Goal: Task Accomplishment & Management: Manage account settings

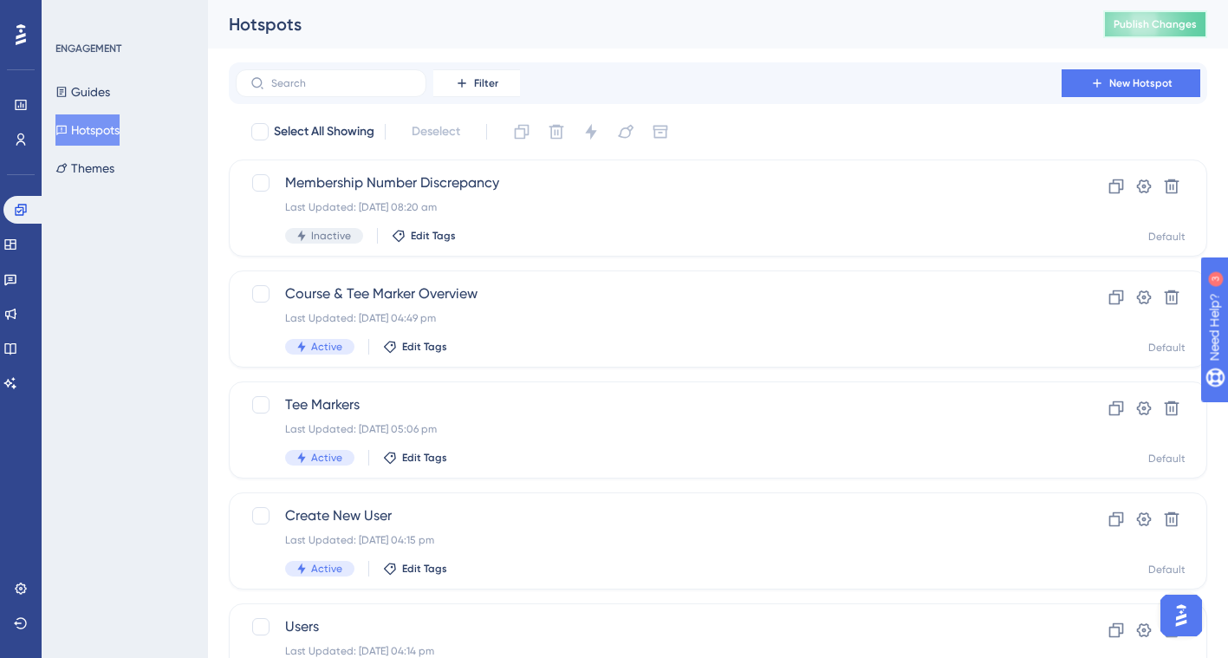
click at [1159, 28] on span "Publish Changes" at bounding box center [1154, 24] width 83 height 14
click at [21, 140] on icon at bounding box center [21, 139] width 10 height 12
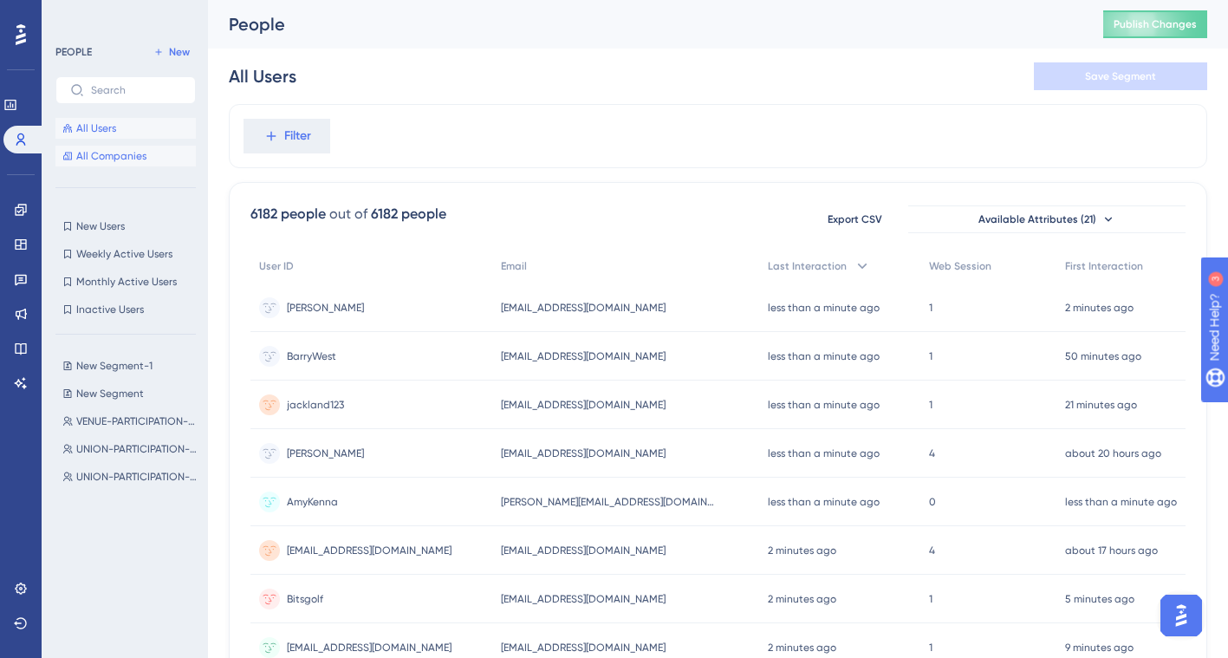
click at [127, 155] on span "All Companies" at bounding box center [111, 156] width 70 height 14
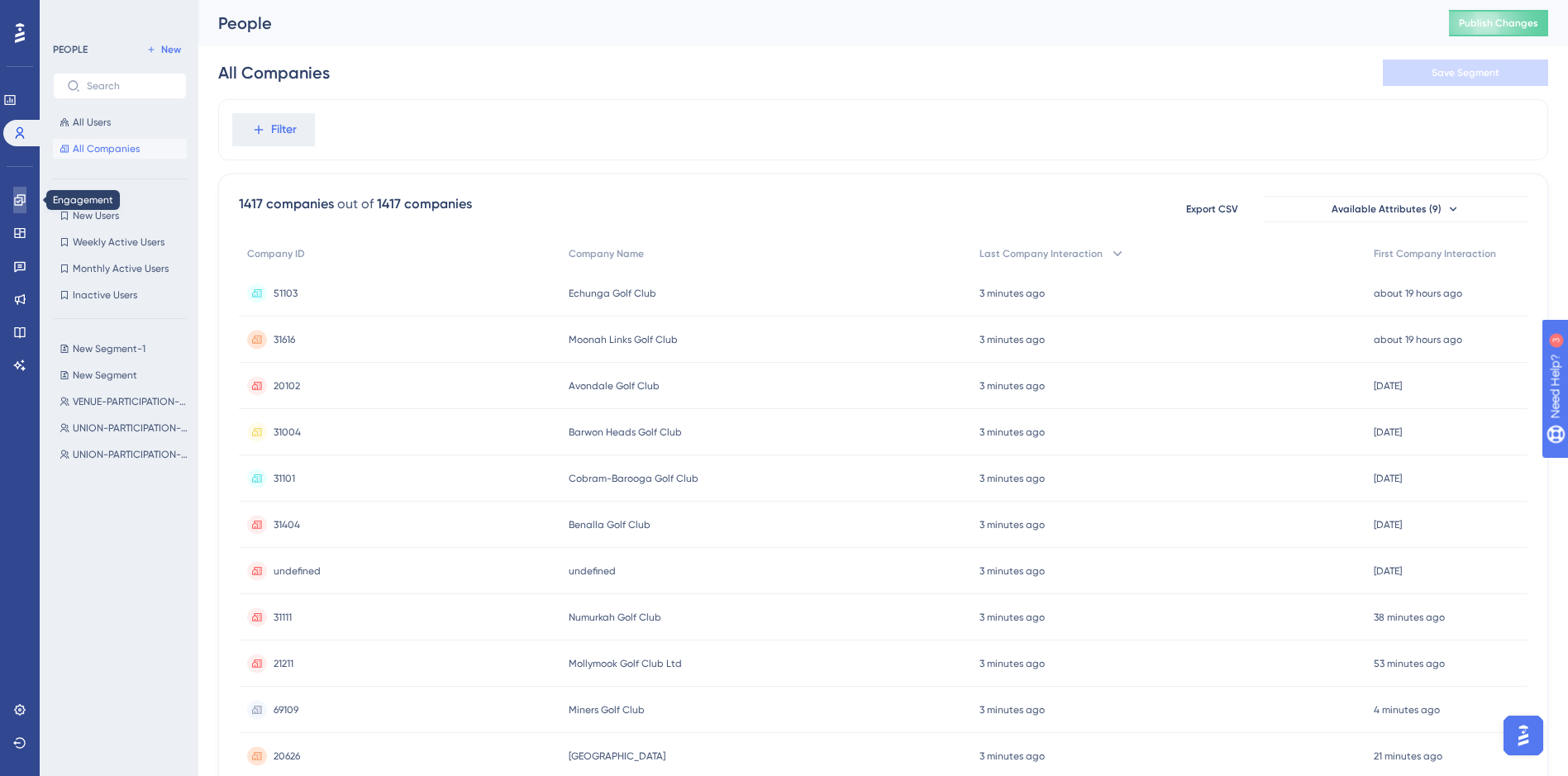
click at [23, 201] on icon at bounding box center [19, 199] width 10 height 10
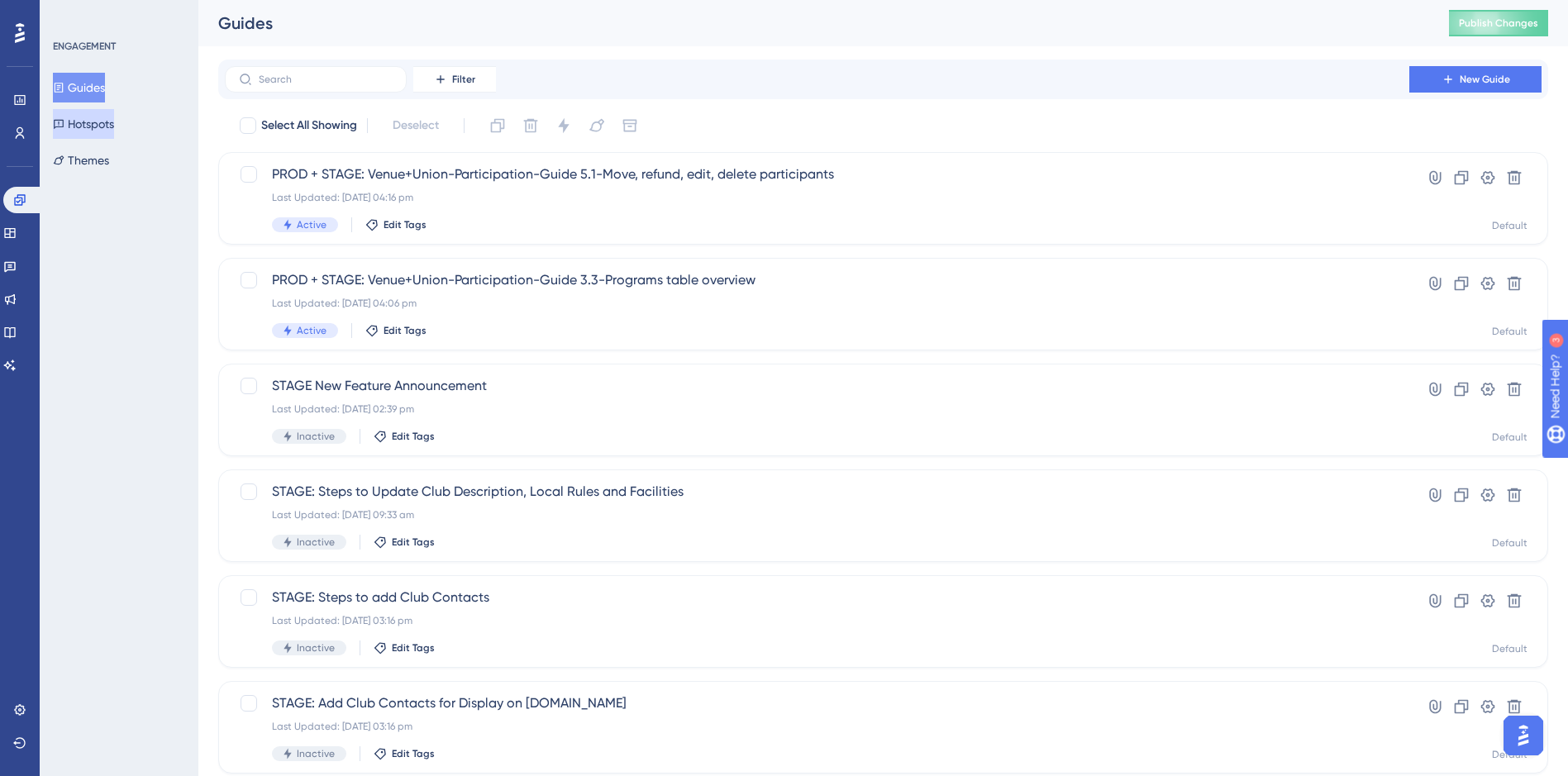
click at [112, 122] on button "Hotspots" at bounding box center [83, 123] width 61 height 30
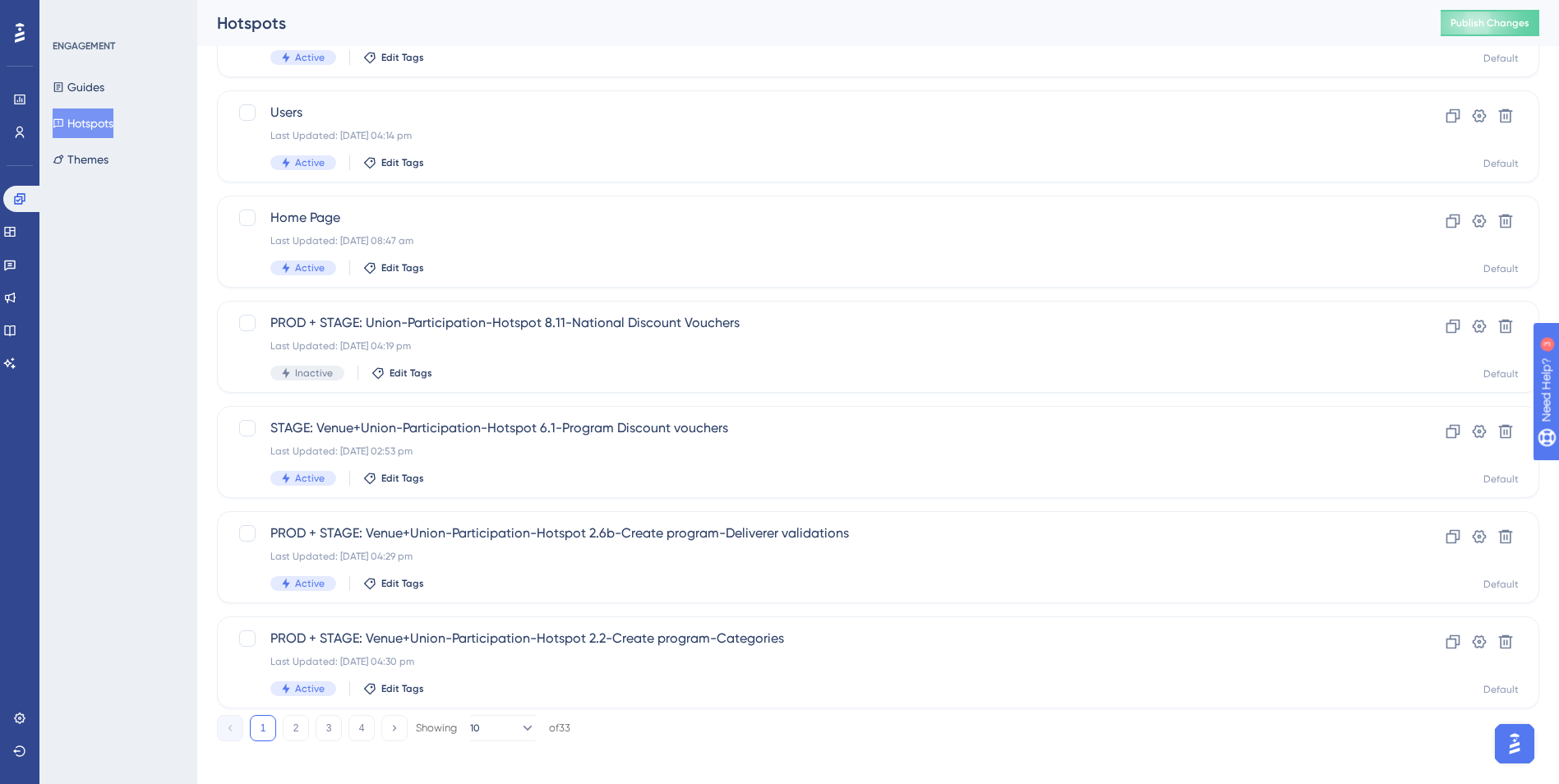
scroll to position [491, 0]
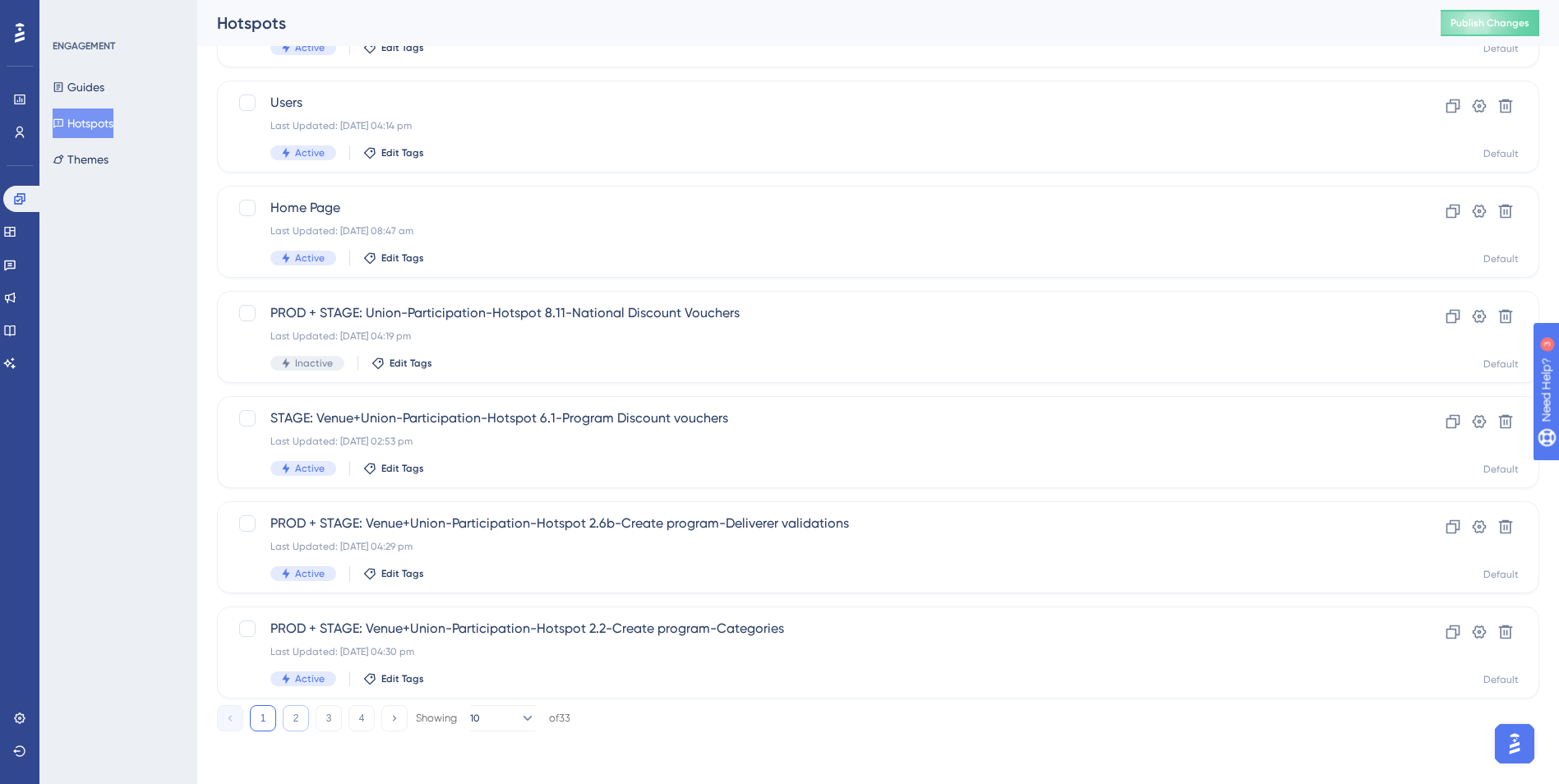
click at [303, 623] on button "2" at bounding box center [296, 718] width 27 height 27
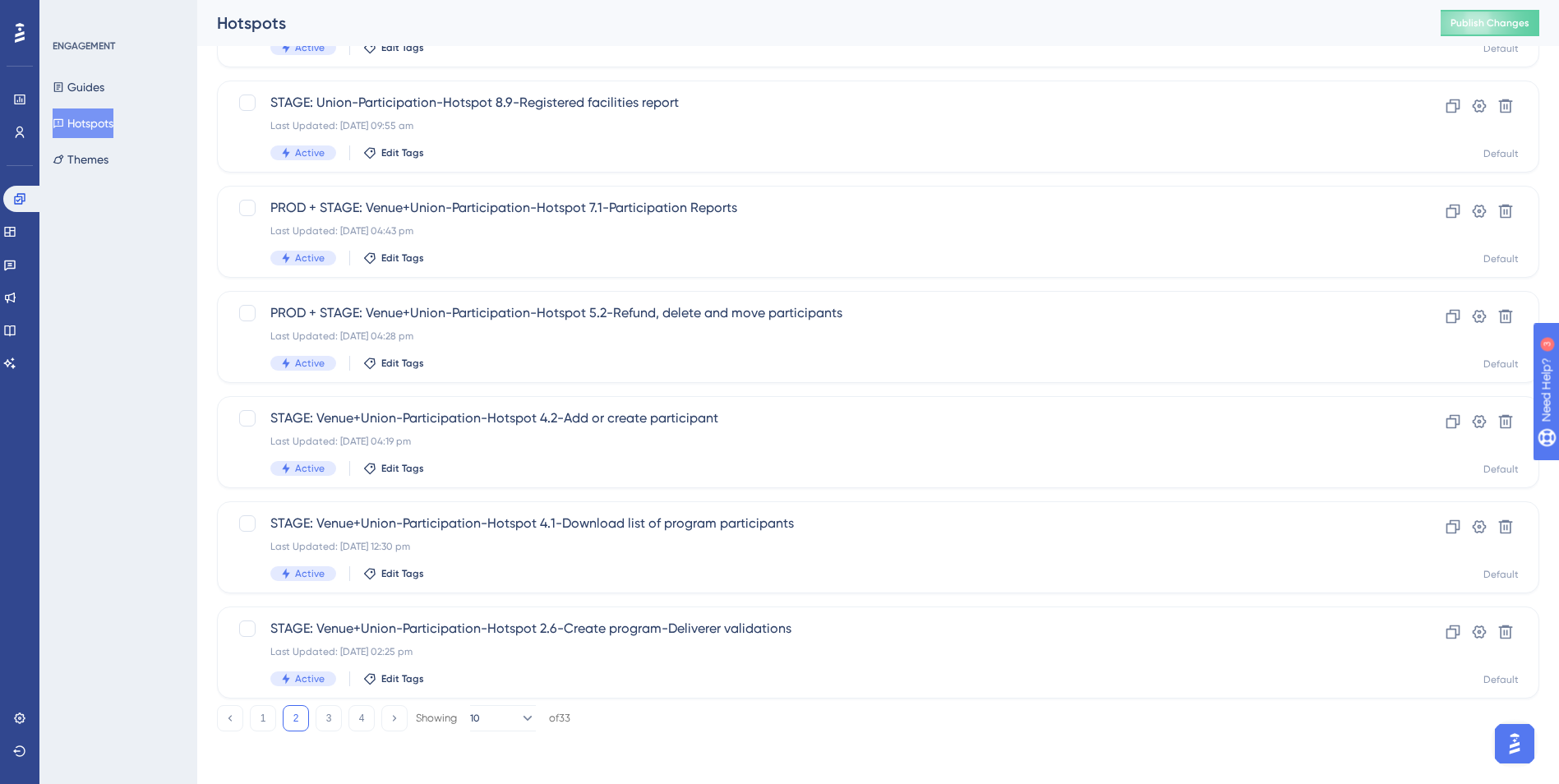
click at [303, 623] on button "2" at bounding box center [296, 718] width 27 height 27
click at [332, 623] on button "3" at bounding box center [329, 718] width 27 height 27
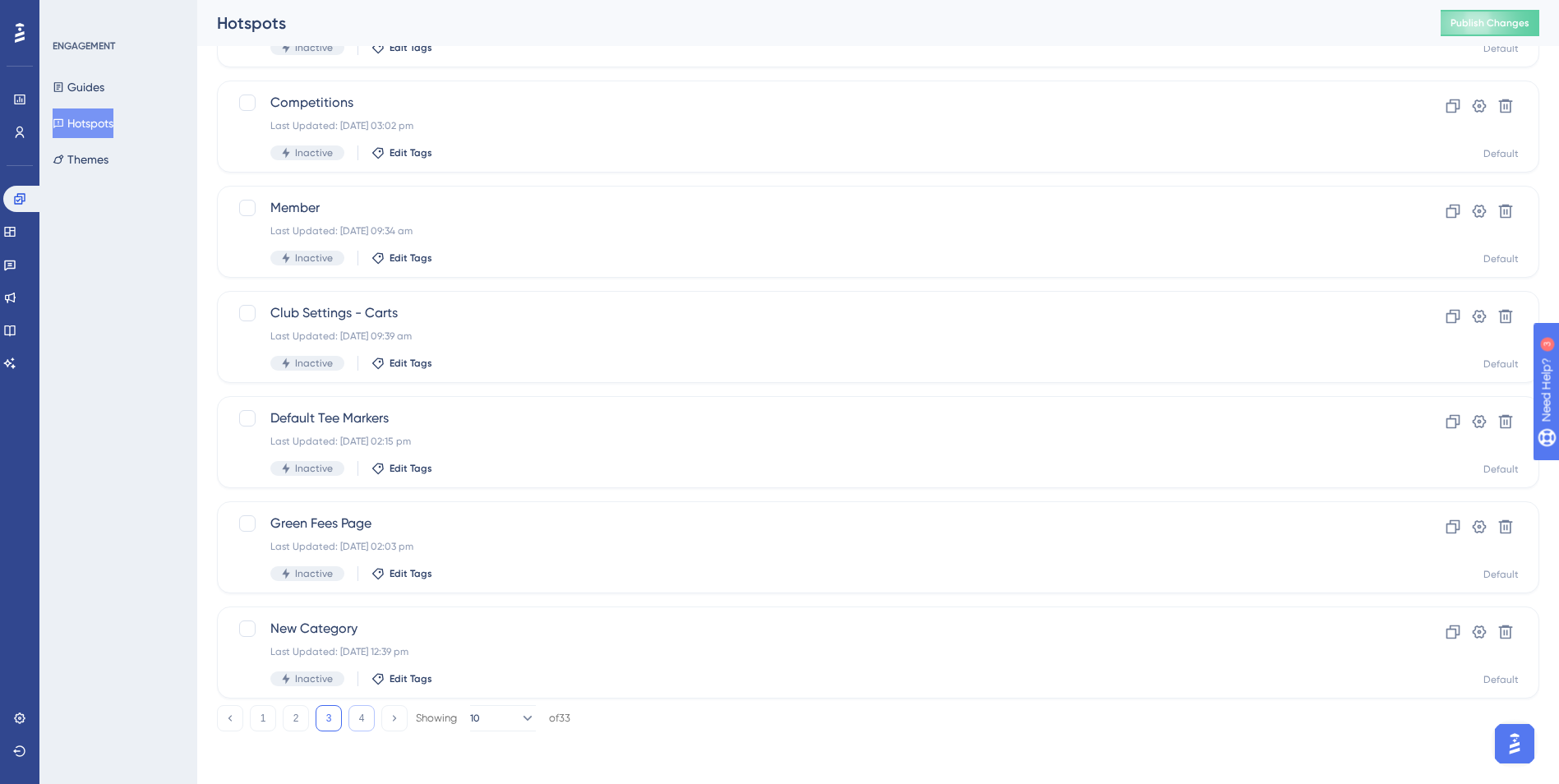
click at [366, 623] on button "4" at bounding box center [361, 718] width 27 height 27
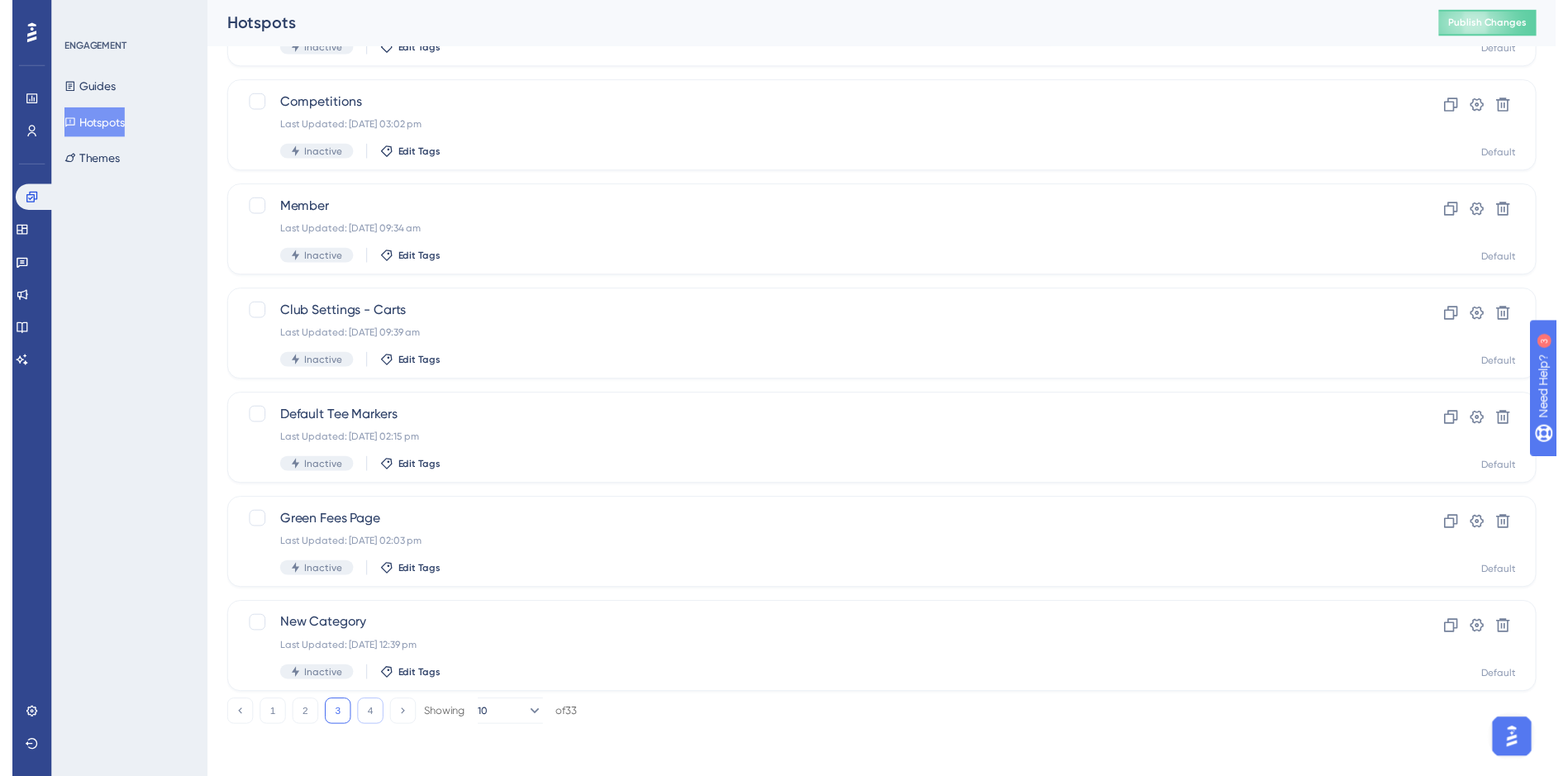
scroll to position [0, 0]
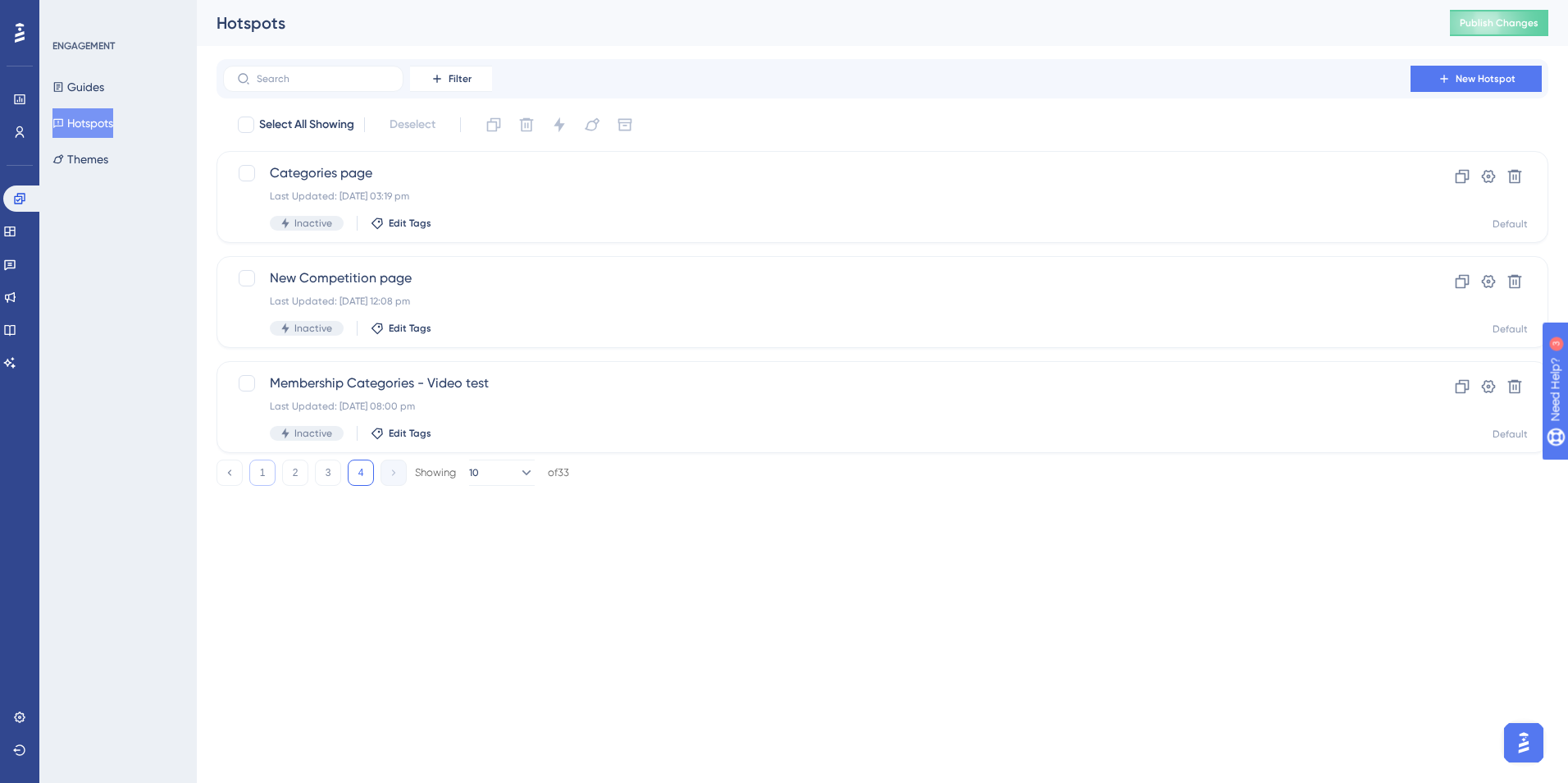
click at [267, 479] on button "1" at bounding box center [262, 472] width 26 height 27
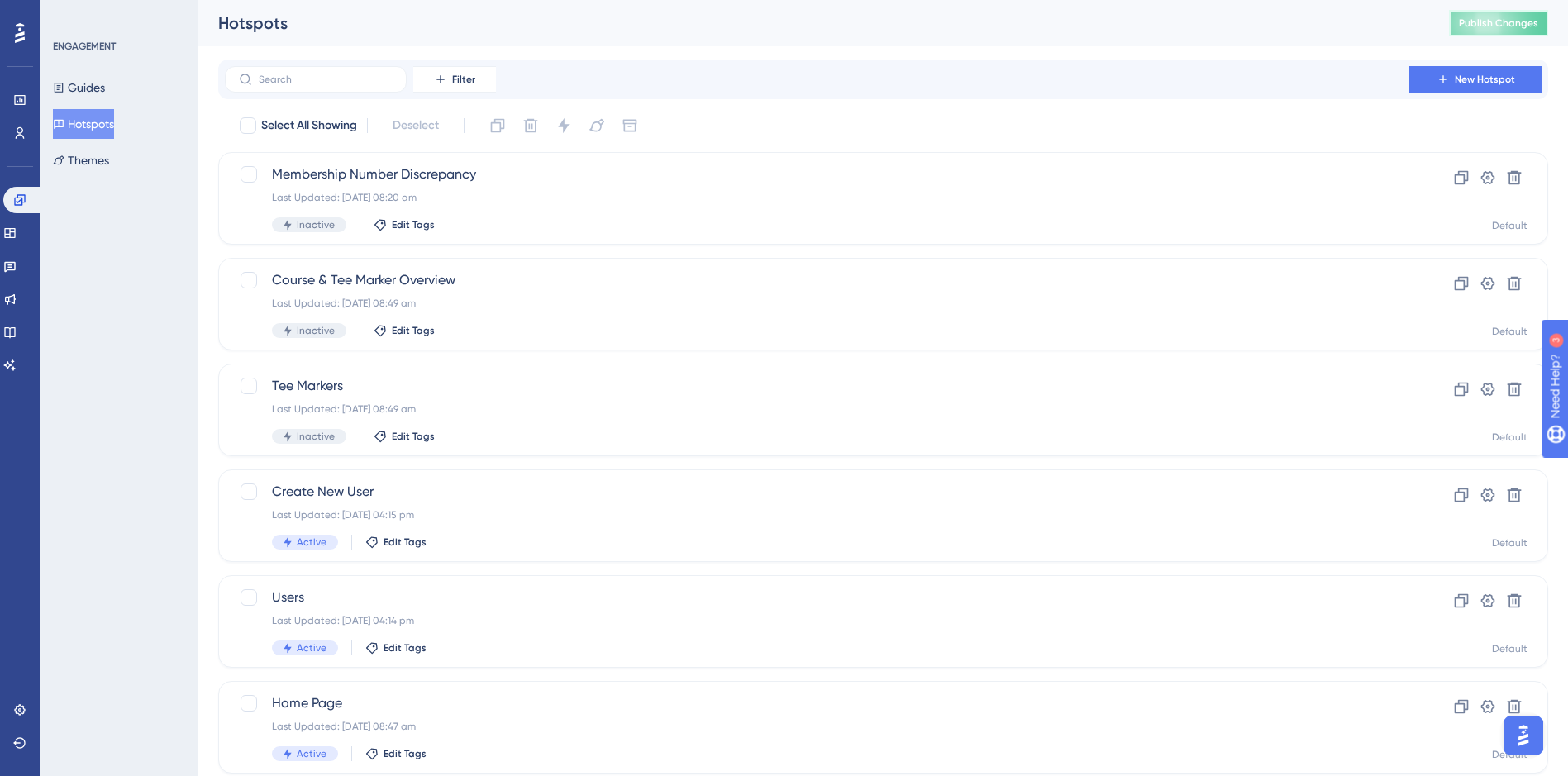
click at [1170, 22] on span "Publish Changes" at bounding box center [1497, 23] width 79 height 13
click at [797, 528] on div "Create New User Last Updated: [DATE] 04:15 pm Active Edit Tags" at bounding box center [816, 515] width 1090 height 68
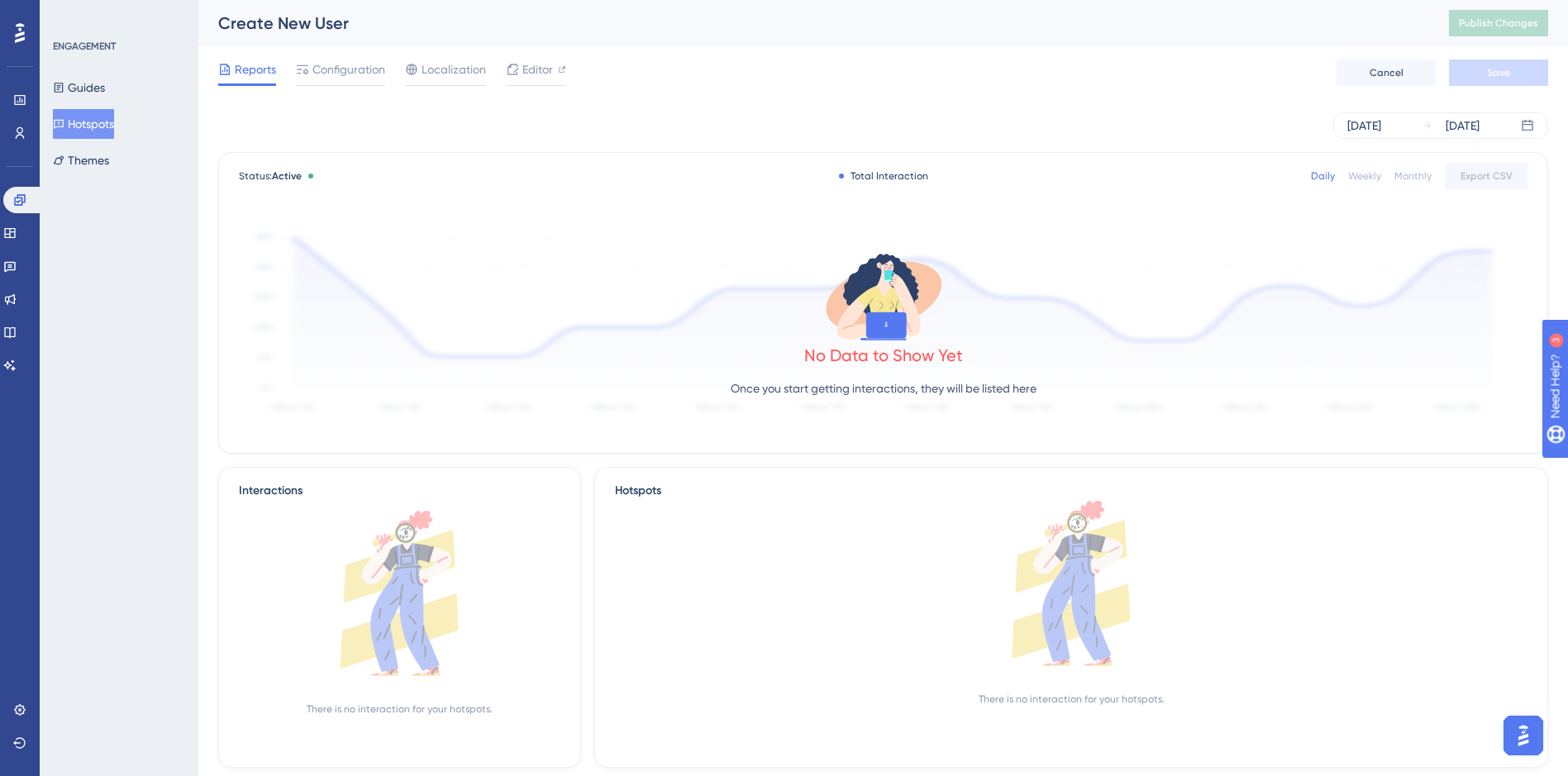
click at [96, 124] on button "Hotspots" at bounding box center [83, 123] width 61 height 30
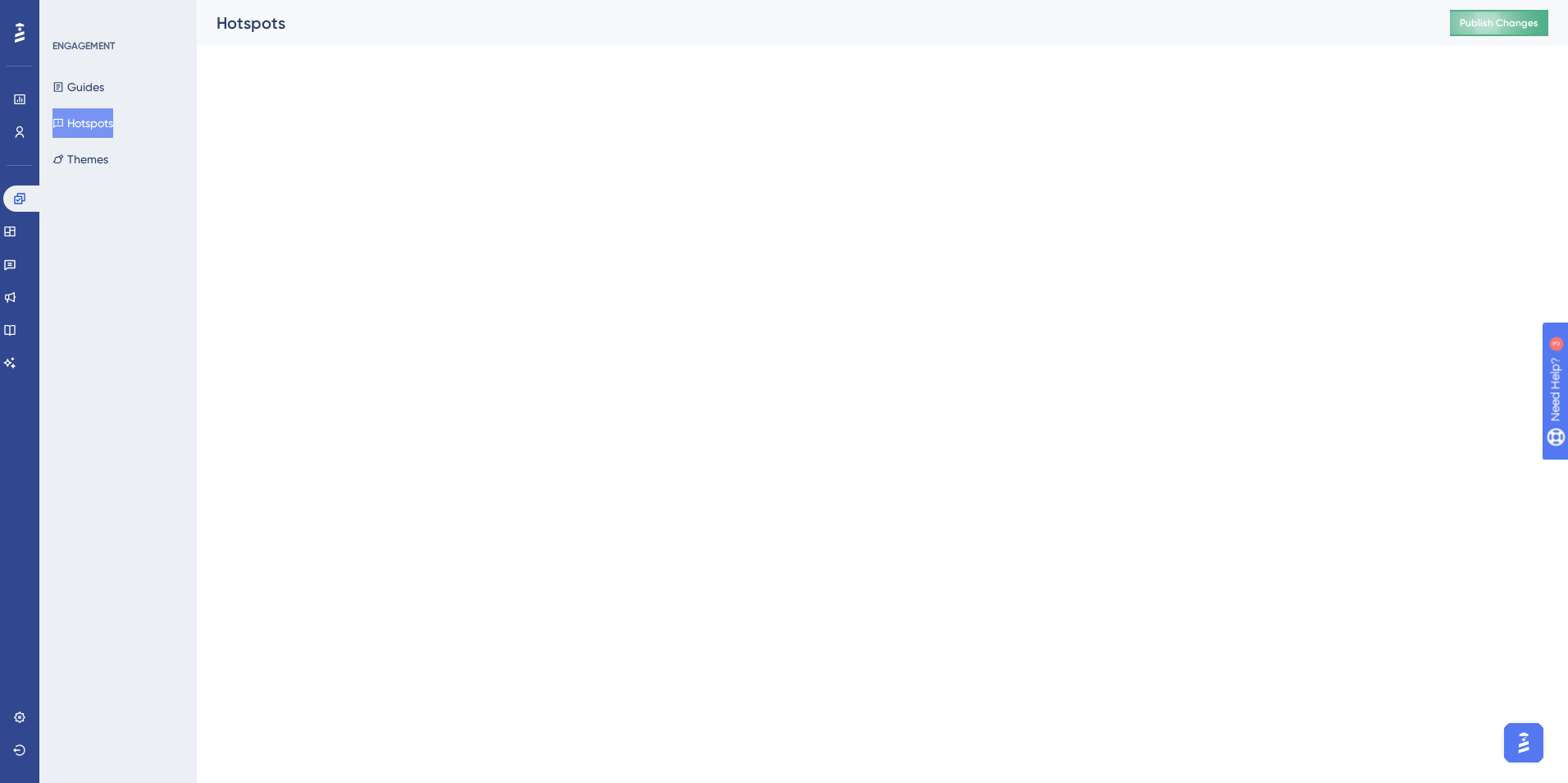
click at [1161, 23] on span "Publish Changes" at bounding box center [1498, 23] width 79 height 13
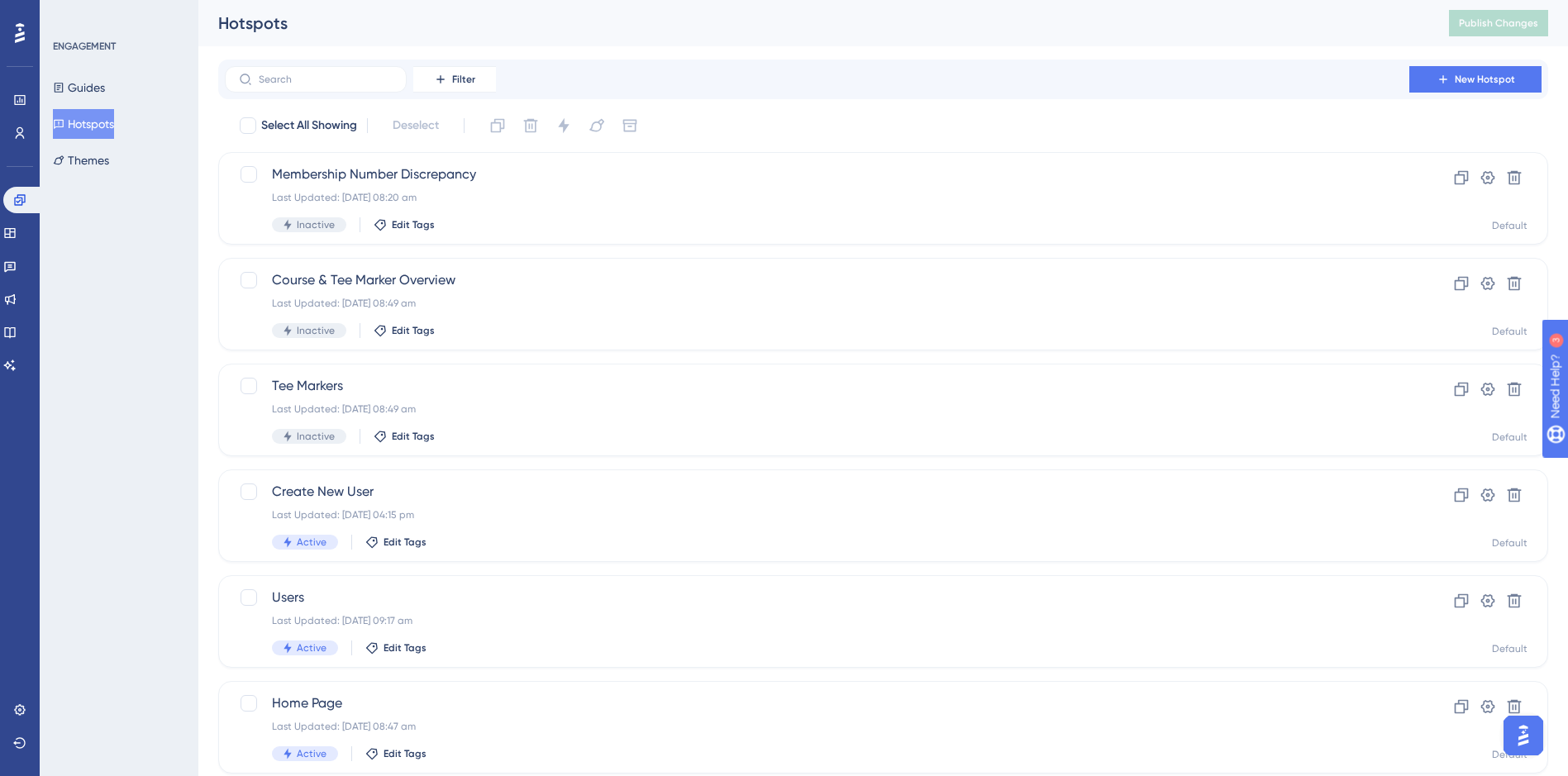
click at [1170, 31] on div "Hotspots" at bounding box center [813, 23] width 1189 height 23
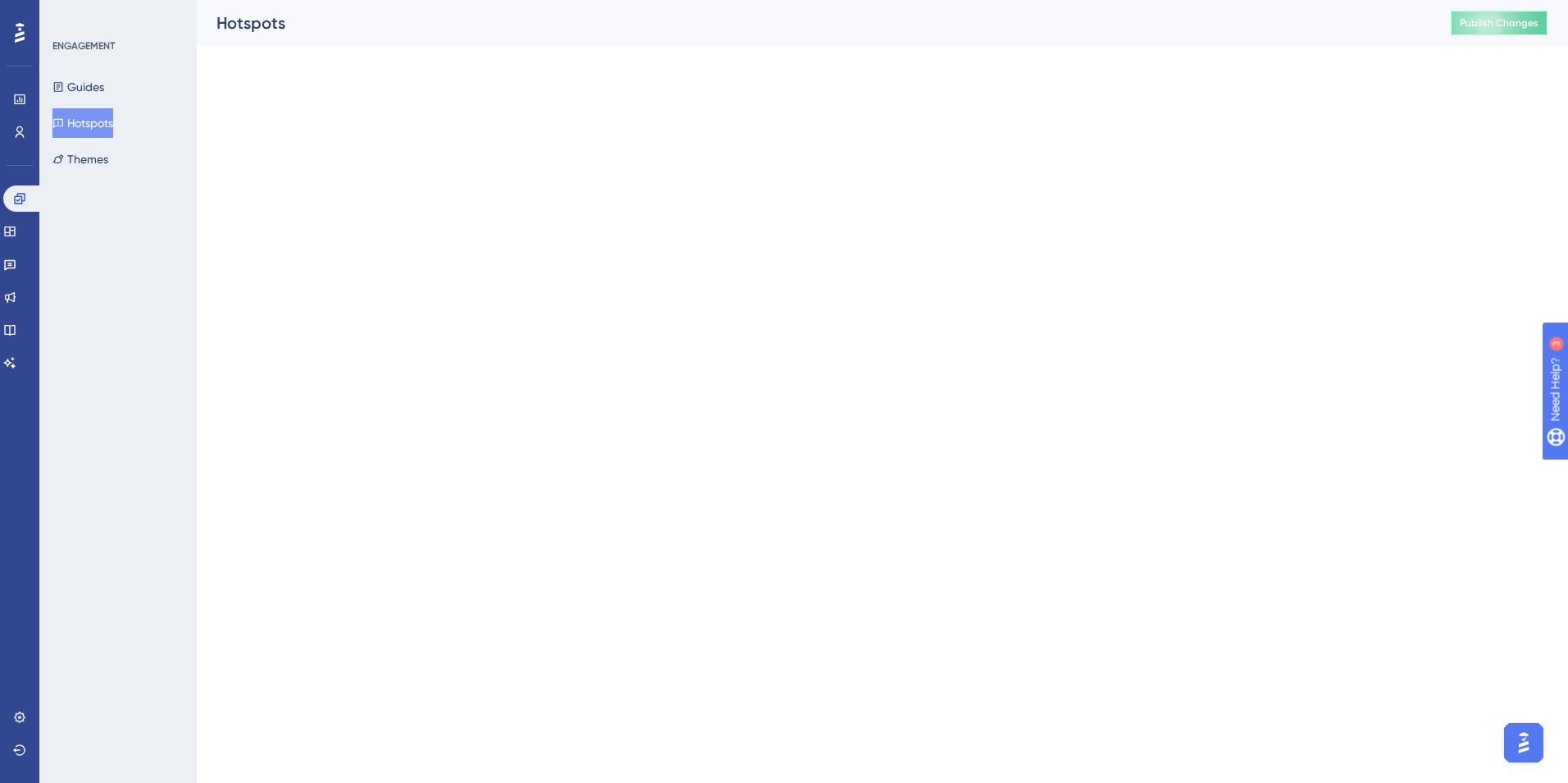
click at [1161, 22] on span "Publish Changes" at bounding box center [1498, 23] width 79 height 13
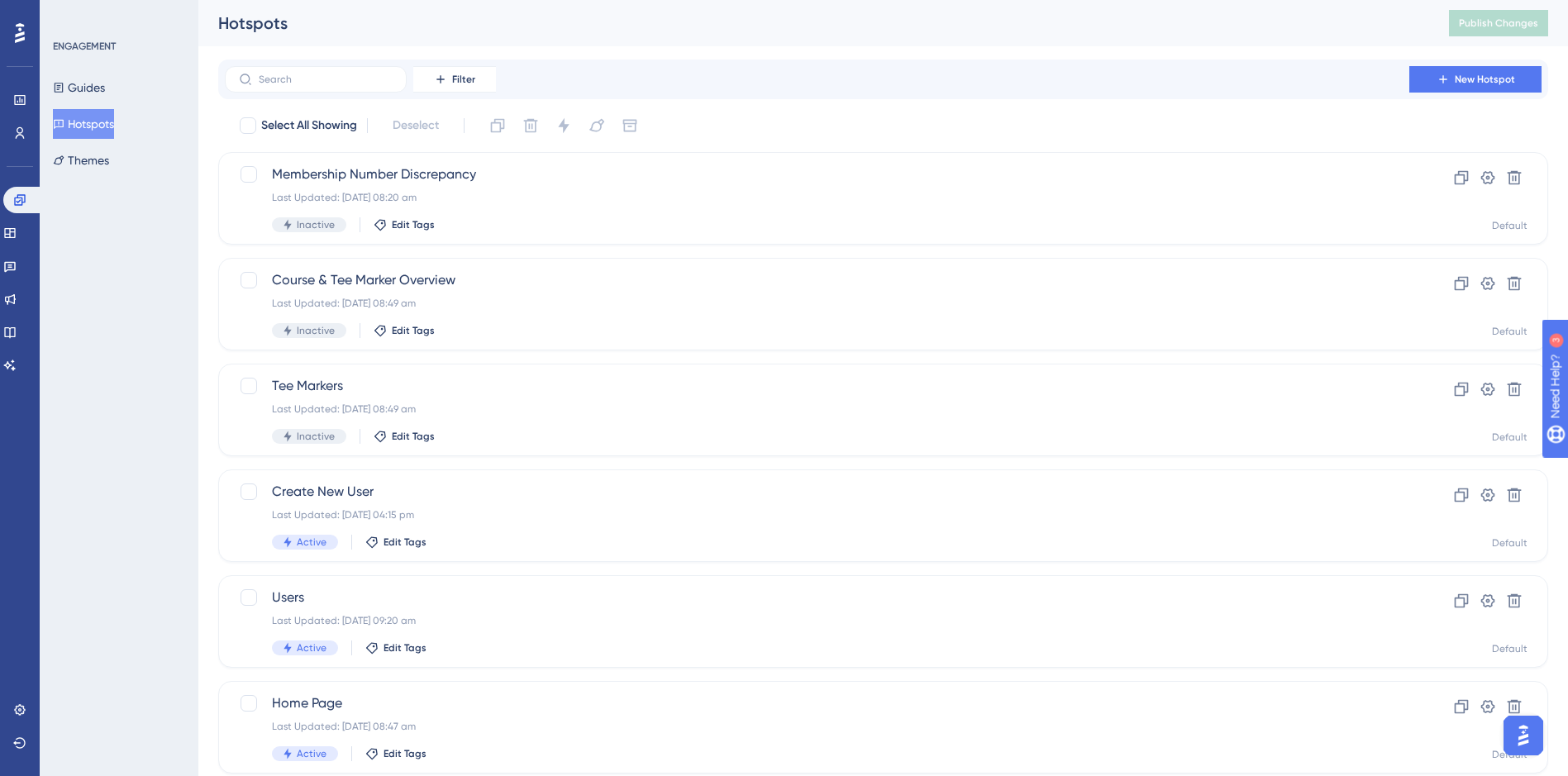
click at [1170, 38] on div "Hotspots Publish Changes" at bounding box center [883, 23] width 1370 height 47
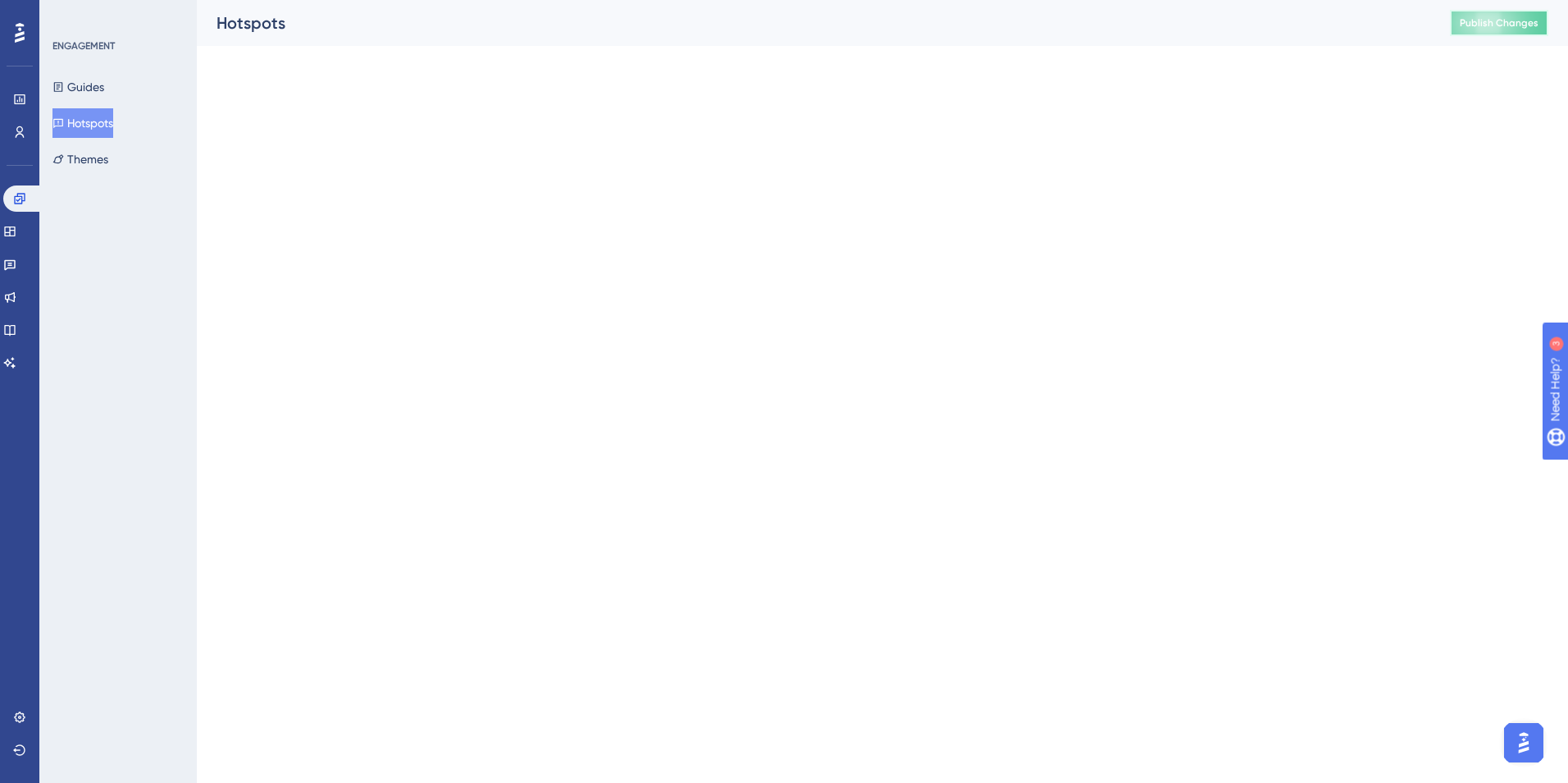
click at [1161, 28] on button "Publish Changes" at bounding box center [1499, 23] width 98 height 27
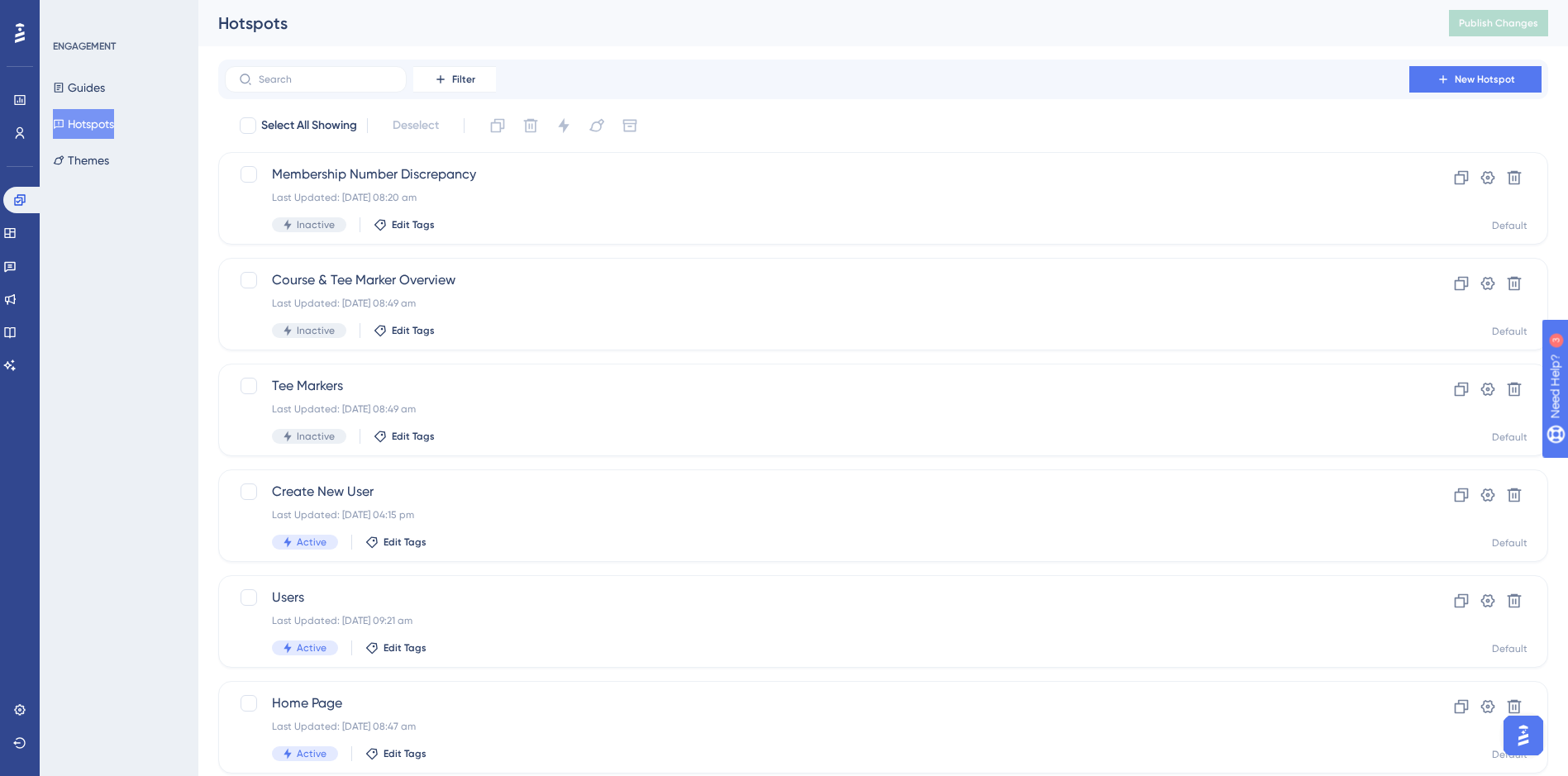
click at [1170, 30] on div "Hotspots" at bounding box center [813, 23] width 1189 height 23
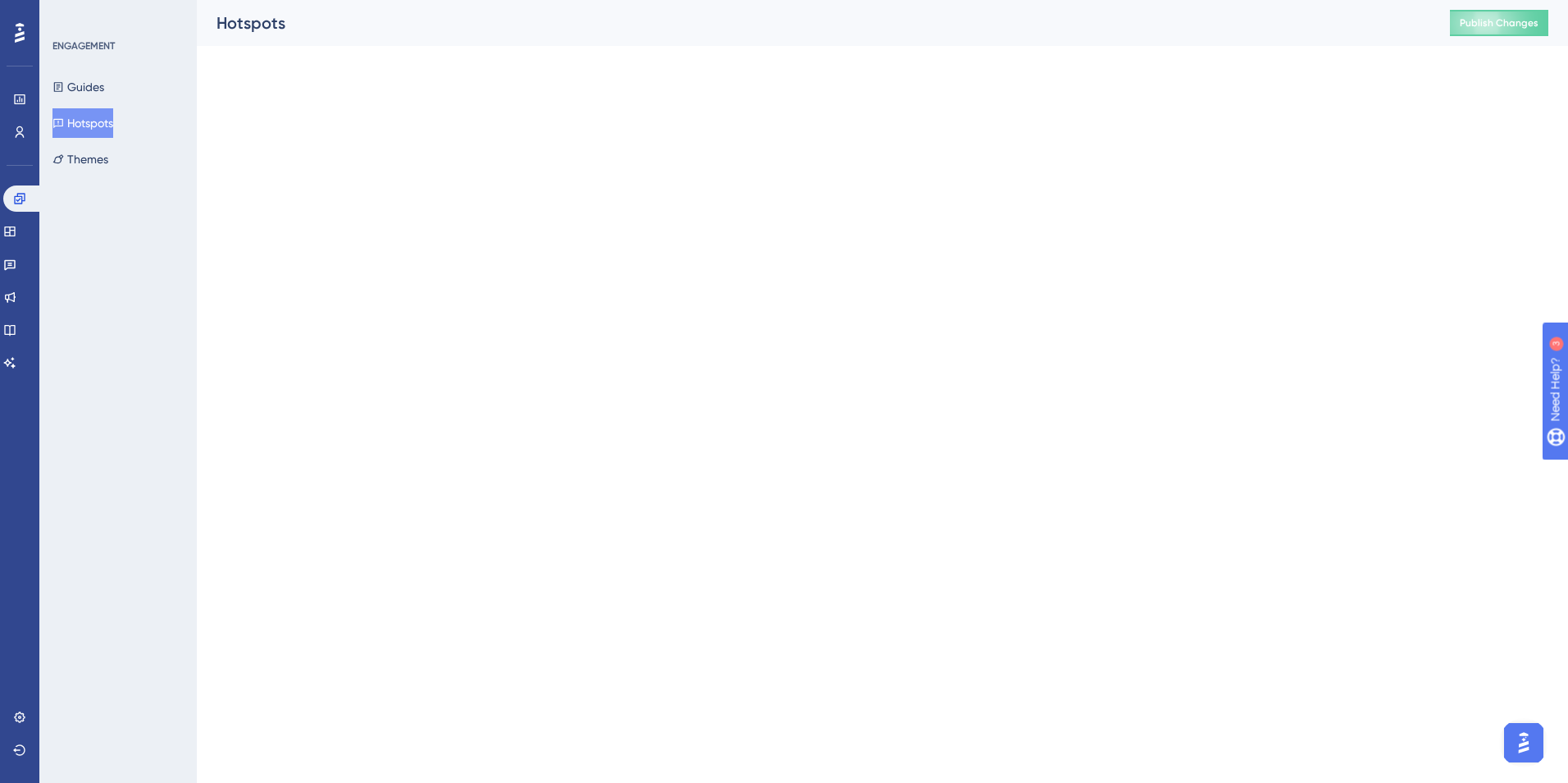
click at [1161, 33] on div "Hotspots Publish Changes" at bounding box center [882, 23] width 1371 height 46
click at [1161, 28] on span "Publish Changes" at bounding box center [1498, 23] width 79 height 13
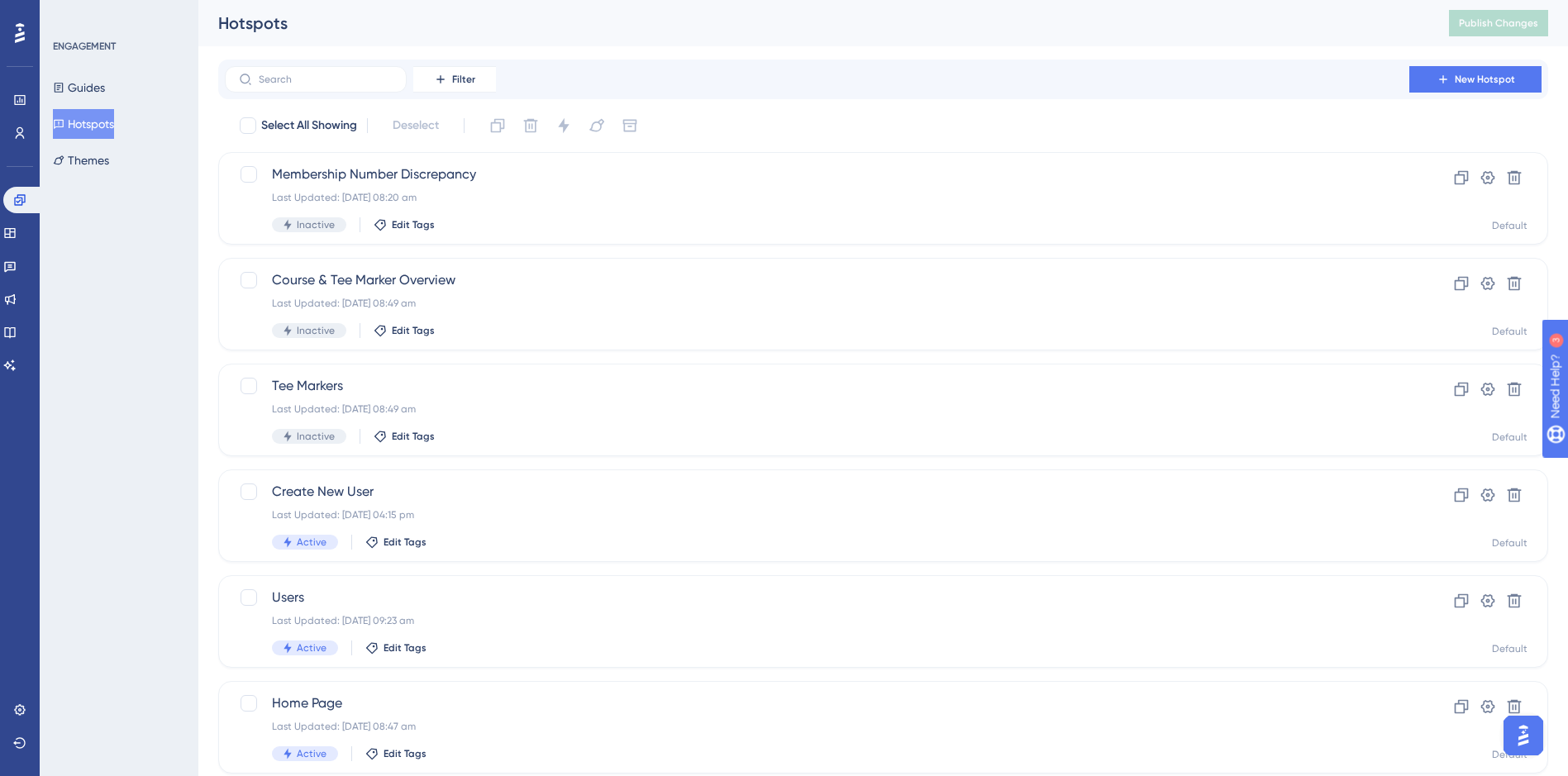
drag, startPoint x: 1414, startPoint y: 36, endPoint x: 1435, endPoint y: 27, distance: 22.8
click at [1170, 36] on div "Hotspots Publish Changes" at bounding box center [883, 23] width 1370 height 47
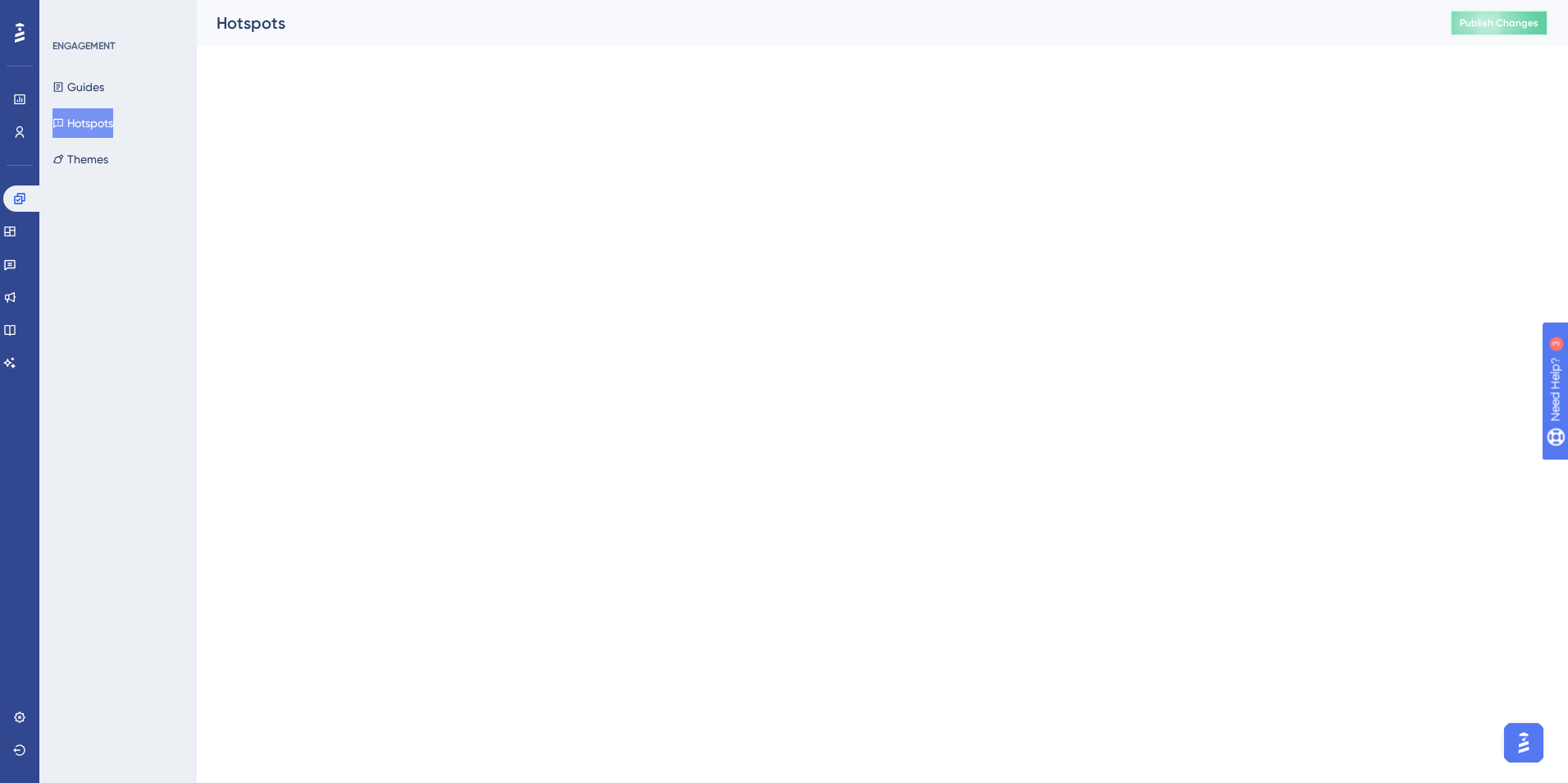
click at [1161, 25] on span "Publish Changes" at bounding box center [1498, 23] width 79 height 13
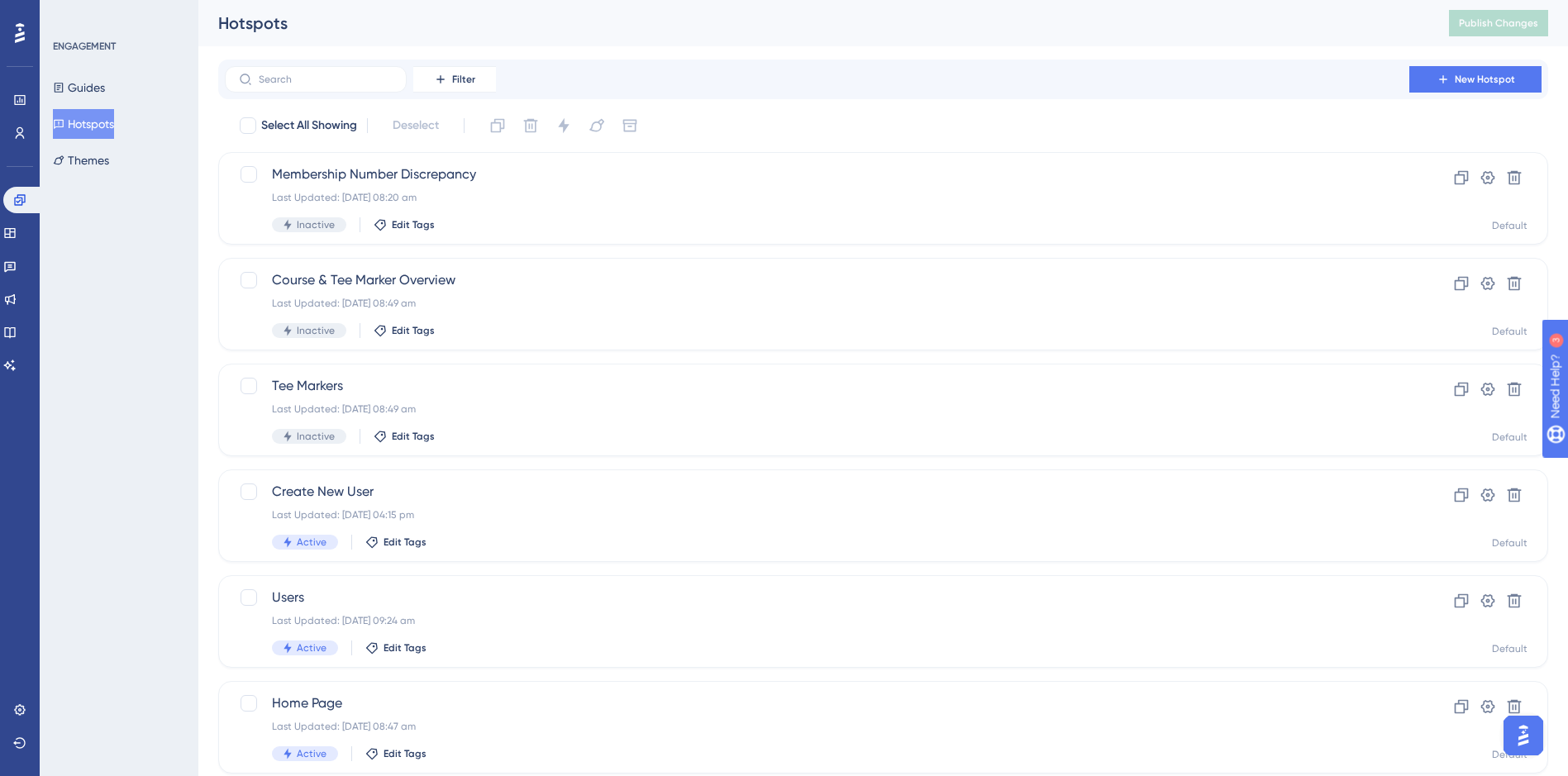
click at [1170, 37] on div "Hotspots Publish Changes" at bounding box center [883, 23] width 1370 height 47
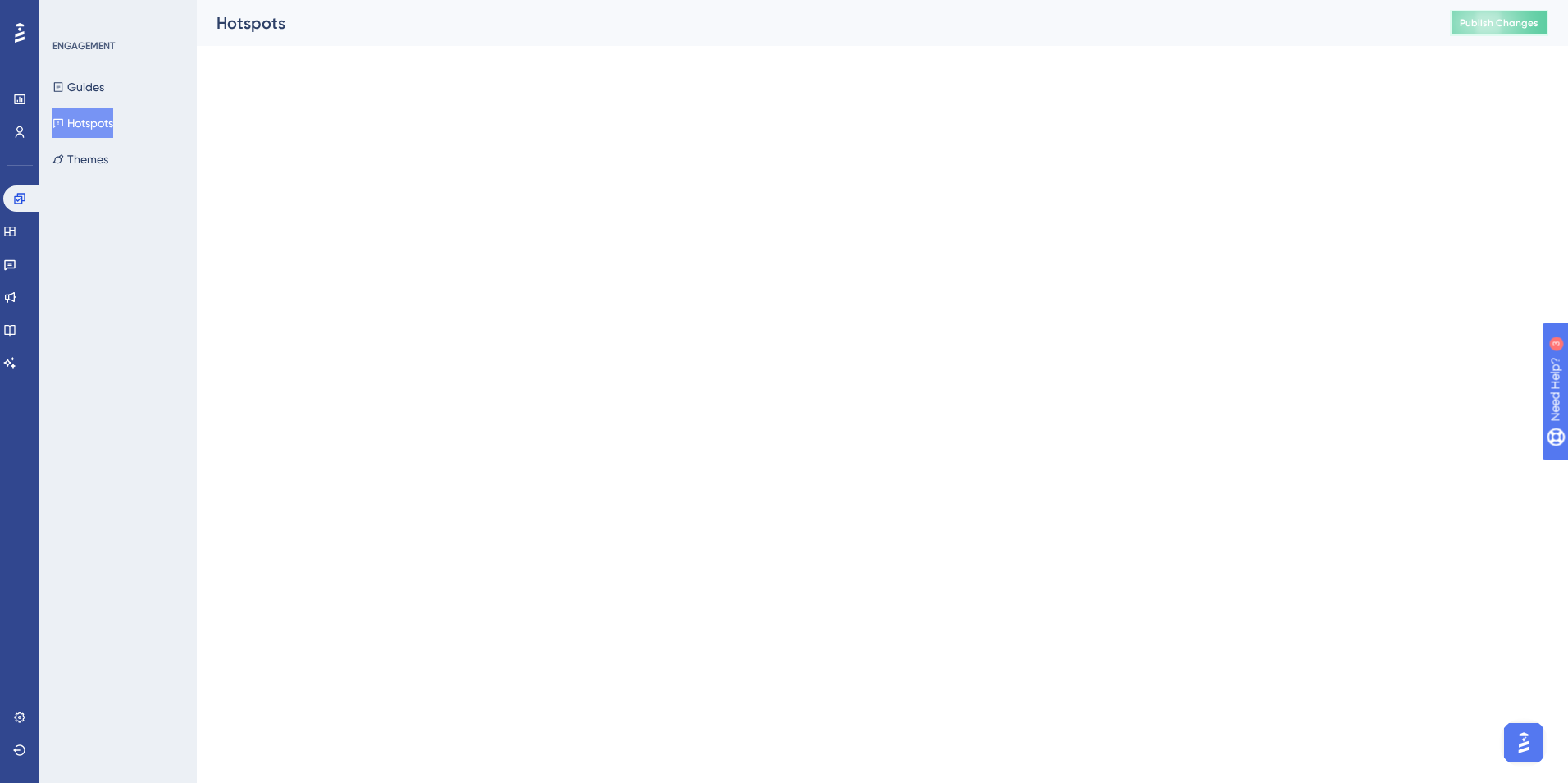
click at [1161, 19] on span "Publish Changes" at bounding box center [1498, 23] width 79 height 13
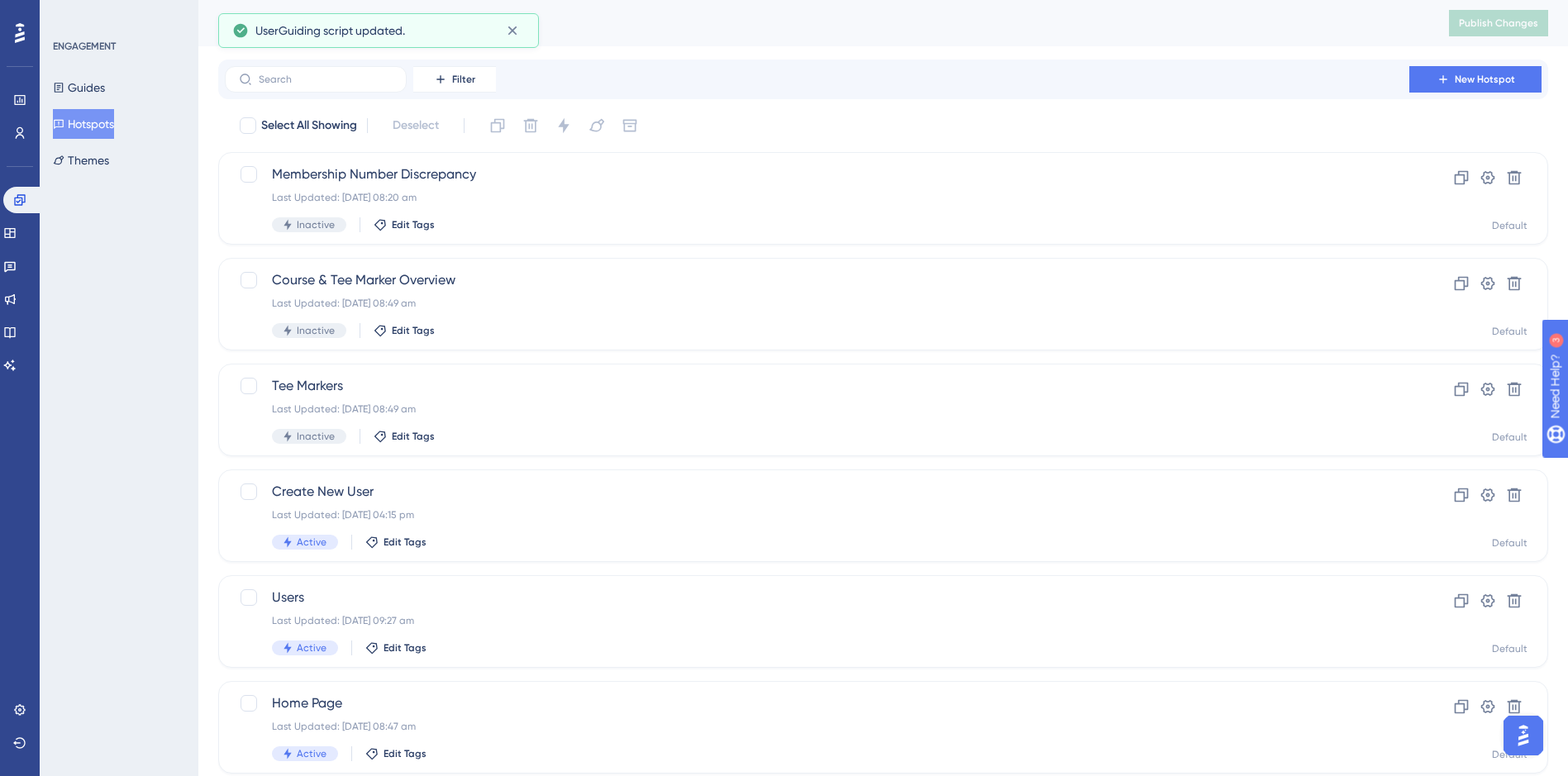
click at [1170, 129] on div "Select All Showing Deselect" at bounding box center [893, 126] width 1310 height 27
